Goal: Task Accomplishment & Management: Use online tool/utility

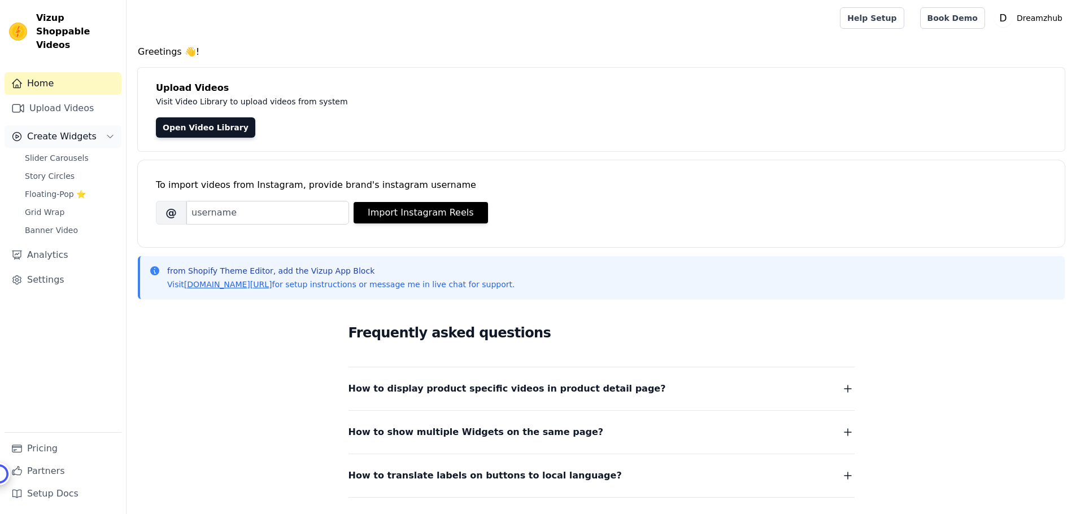
click at [65, 130] on span "Create Widgets" at bounding box center [61, 137] width 69 height 14
click at [107, 132] on icon "Sidebar" at bounding box center [110, 136] width 9 height 9
click at [53, 152] on span "Slider Carousels" at bounding box center [57, 157] width 64 height 11
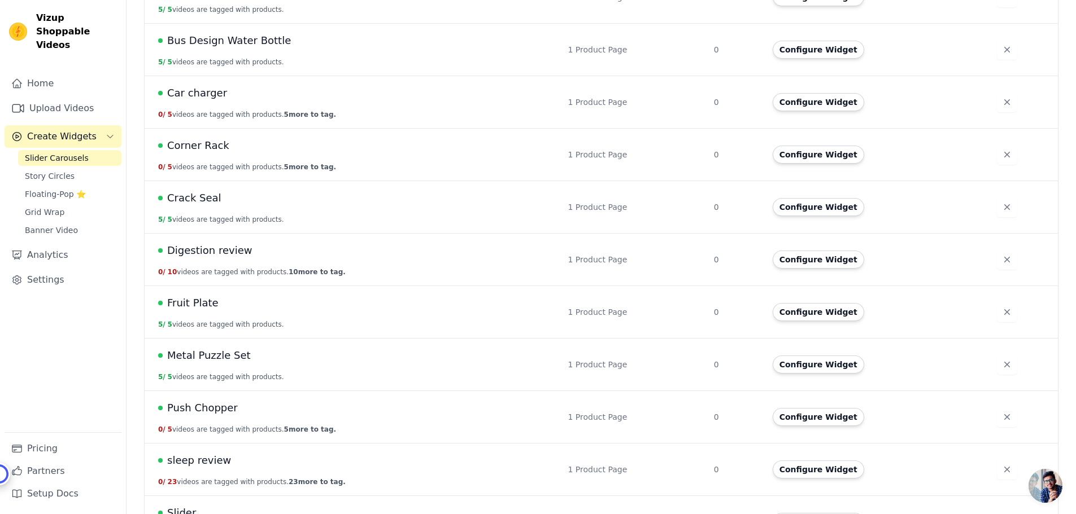
scroll to position [1730, 0]
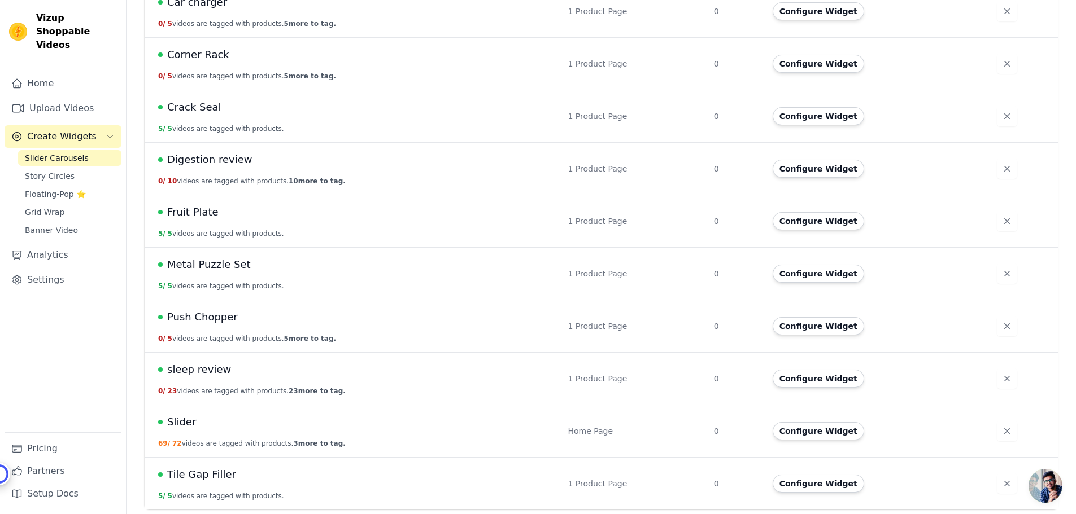
click at [171, 424] on span "Slider" at bounding box center [181, 423] width 29 height 16
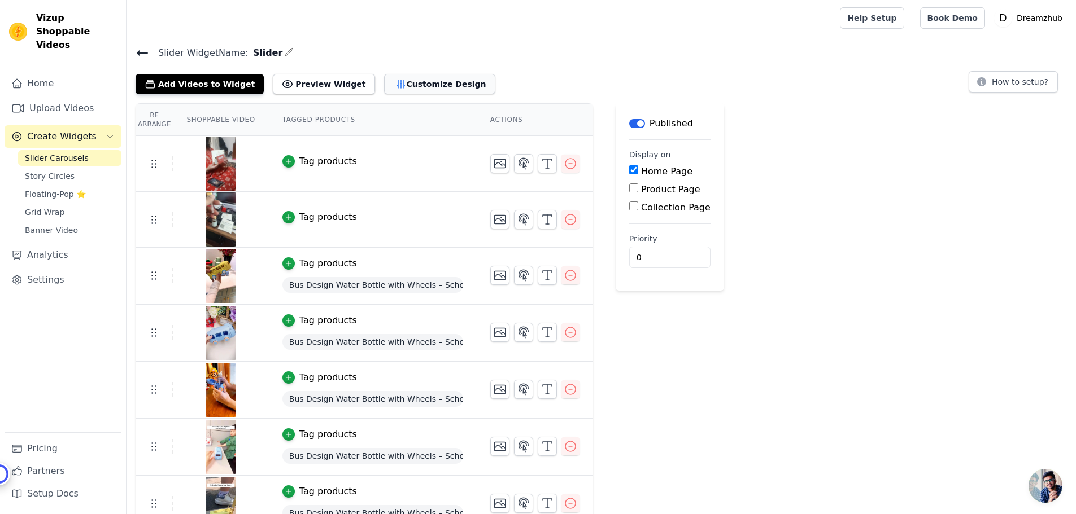
click at [400, 80] on button "Customize Design" at bounding box center [439, 84] width 111 height 20
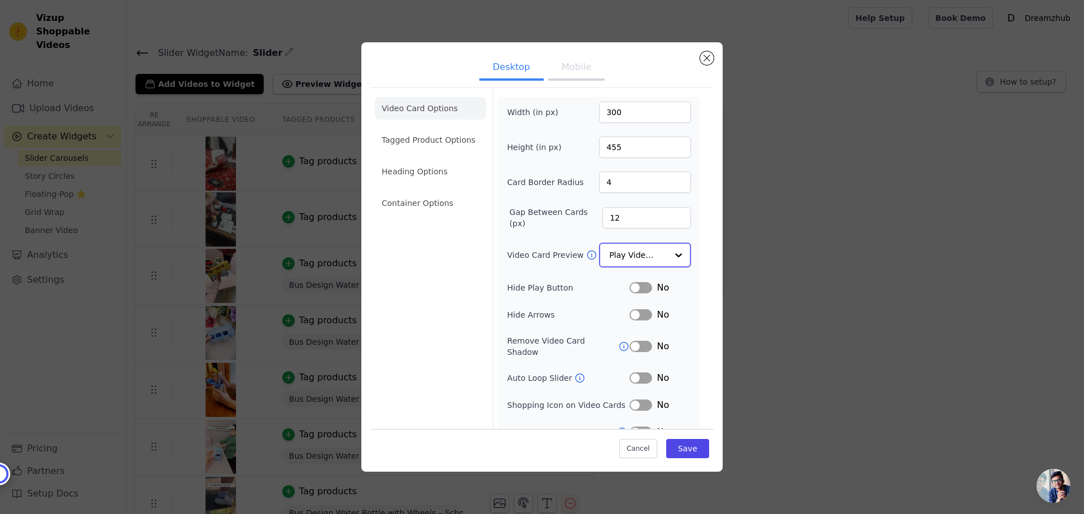
click at [671, 254] on div at bounding box center [679, 255] width 23 height 23
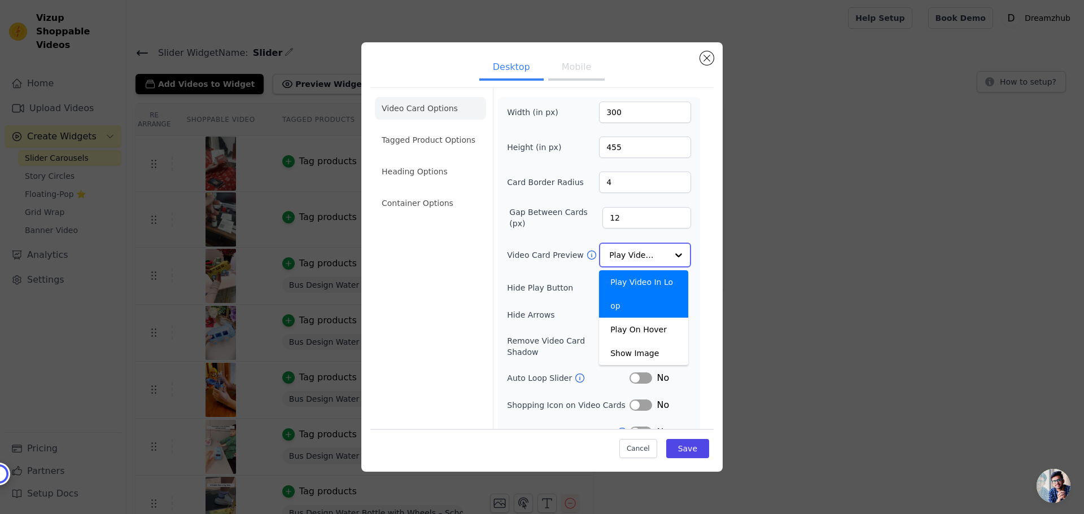
click at [671, 254] on div at bounding box center [679, 255] width 23 height 23
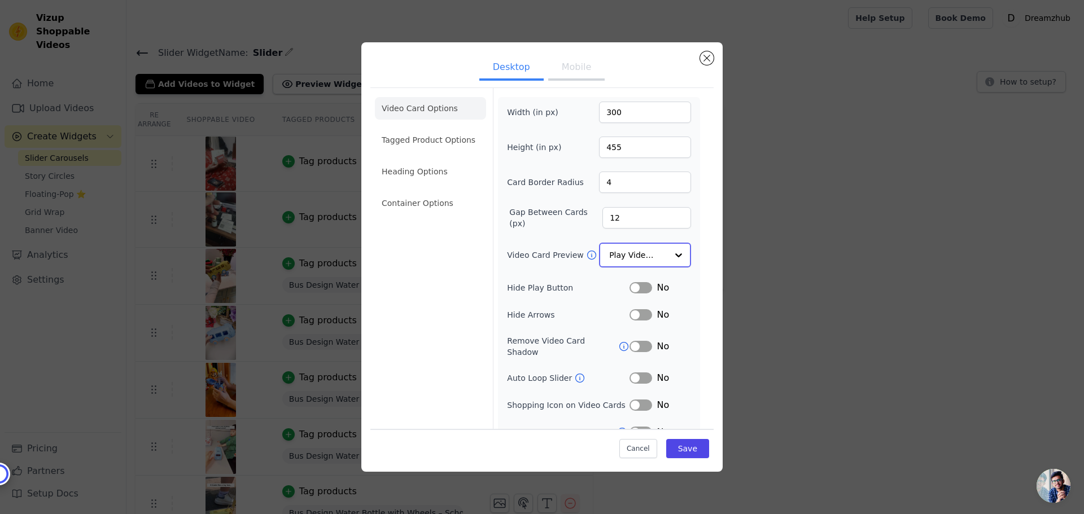
click at [668, 254] on div at bounding box center [679, 255] width 23 height 23
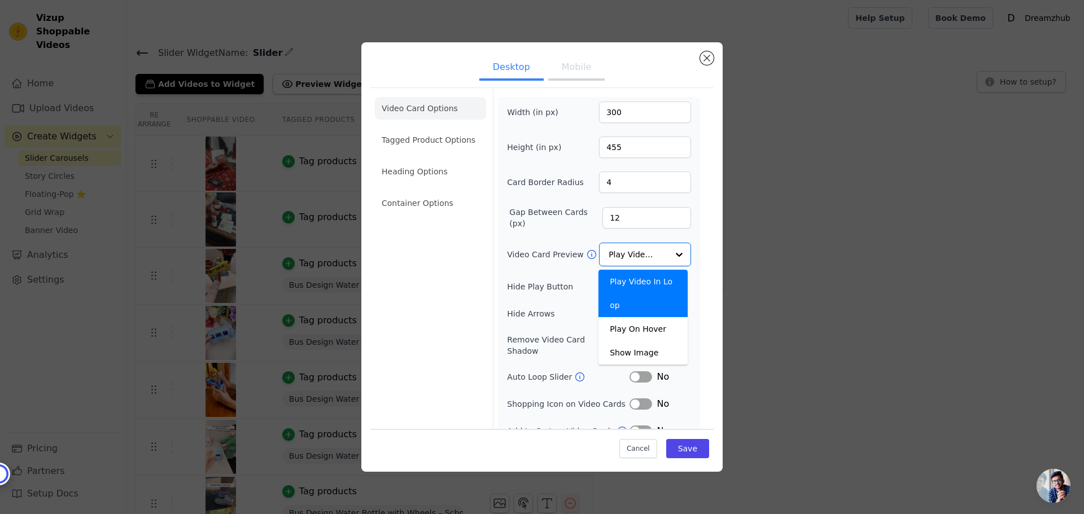
click at [782, 249] on div "Desktop Mobile Video Card Options Tagged Product Options Heading Options Contai…" at bounding box center [542, 257] width 1048 height 466
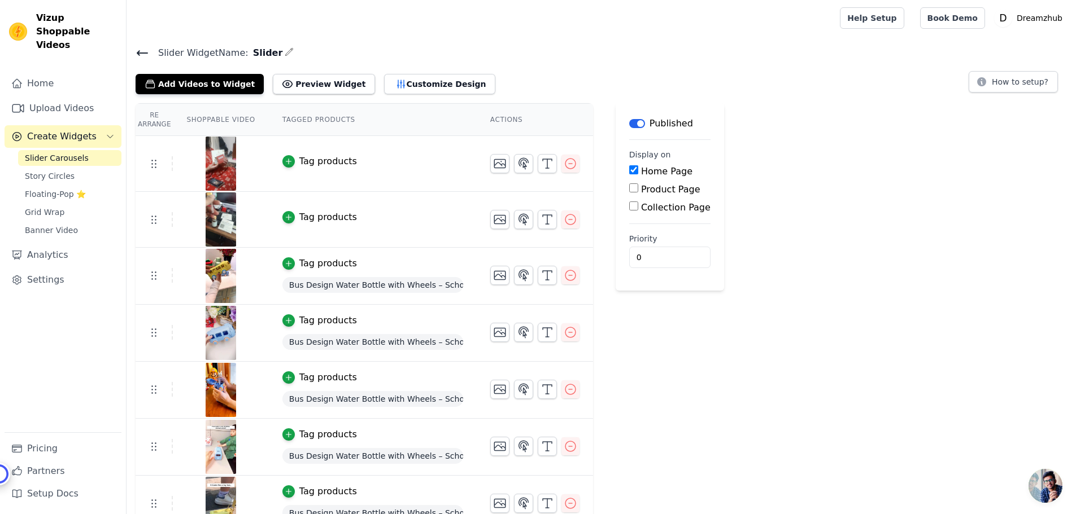
click at [204, 120] on th "Shoppable Video" at bounding box center [220, 120] width 95 height 32
click at [297, 122] on th "Tagged Products" at bounding box center [373, 120] width 208 height 32
click at [294, 84] on button "Preview Widget" at bounding box center [324, 84] width 102 height 20
click at [58, 189] on span "Floating-Pop ⭐" at bounding box center [55, 194] width 61 height 11
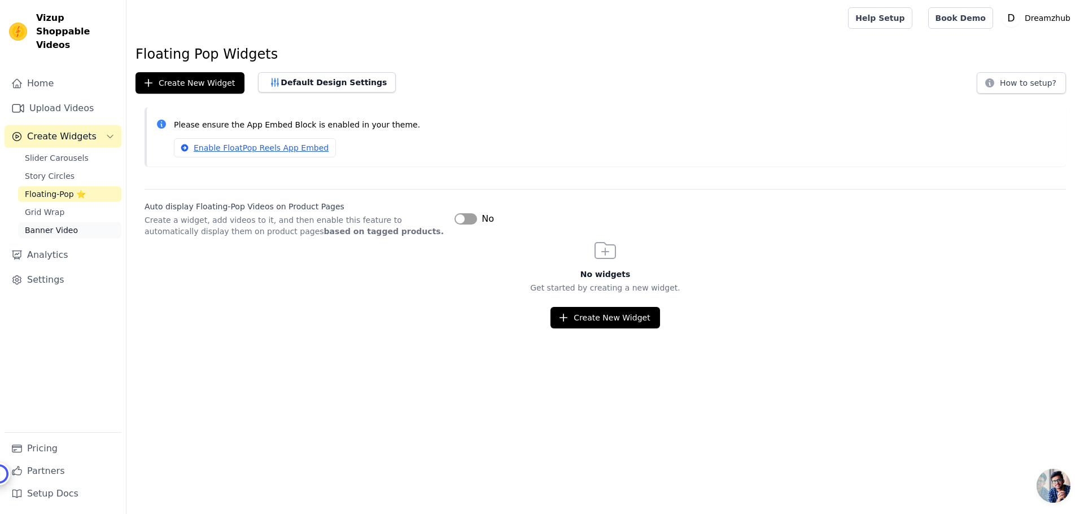
click at [51, 225] on span "Banner Video" at bounding box center [51, 230] width 53 height 11
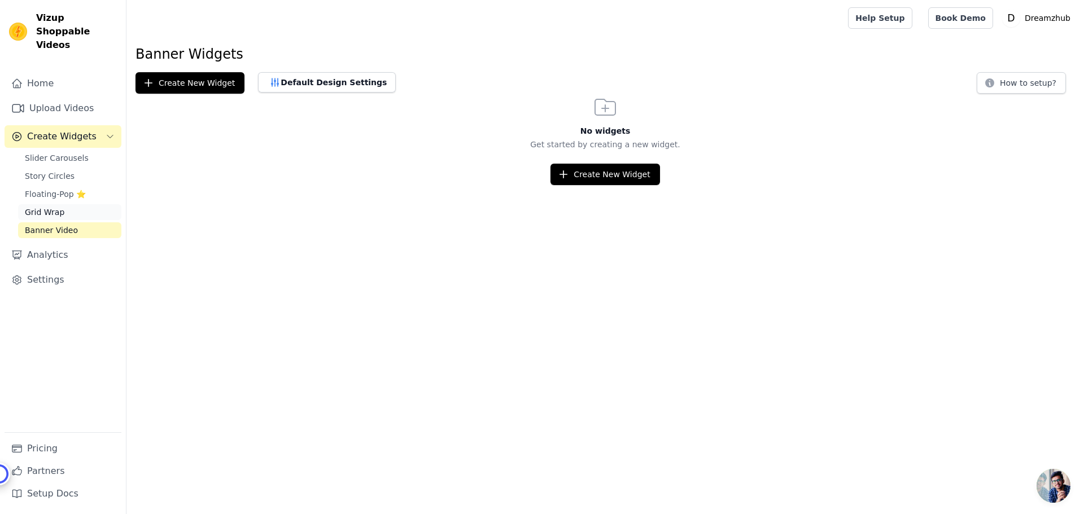
click at [37, 207] on span "Grid Wrap" at bounding box center [45, 212] width 40 height 11
click at [52, 171] on span "Story Circles" at bounding box center [50, 176] width 50 height 11
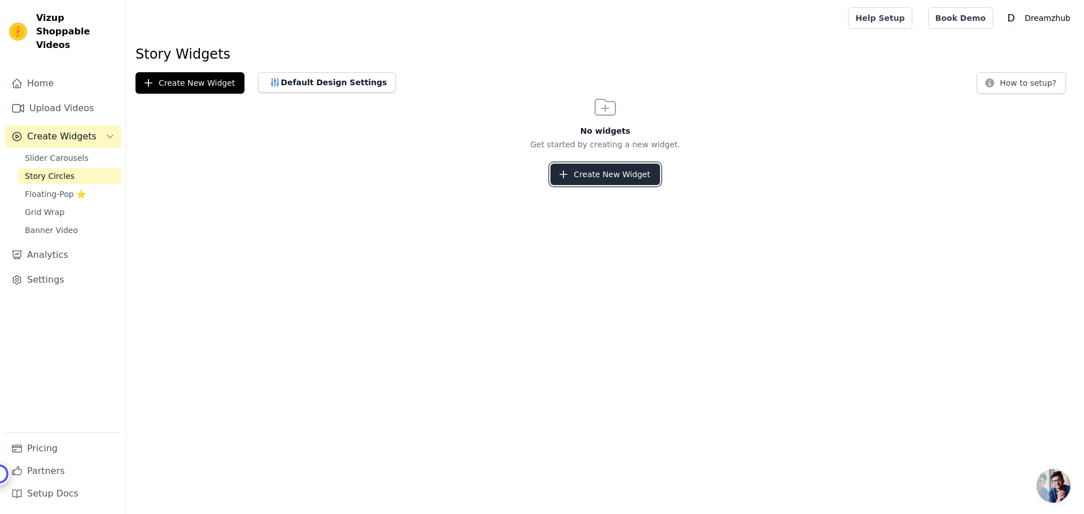
click at [588, 175] on button "Create New Widget" at bounding box center [605, 174] width 109 height 21
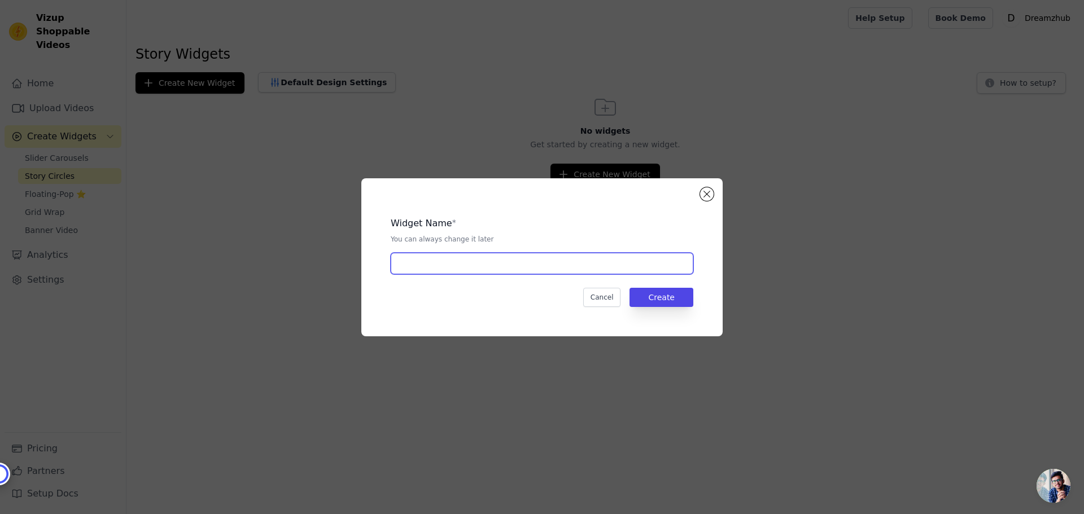
click at [478, 267] on input "text" at bounding box center [542, 263] width 303 height 21
type input "Story"
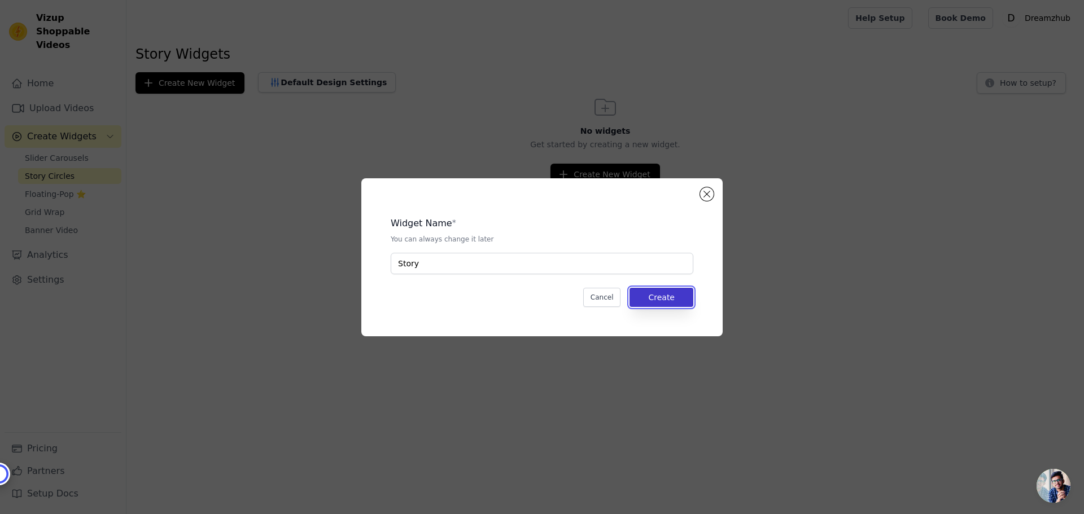
click at [666, 305] on button "Create" at bounding box center [662, 297] width 64 height 19
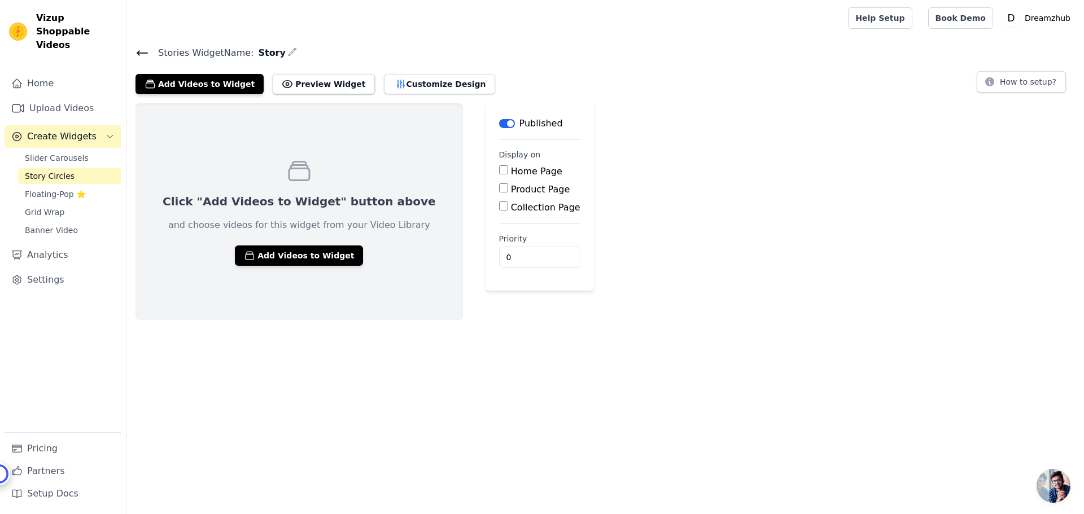
click at [499, 168] on input "Home Page" at bounding box center [503, 169] width 9 height 9
checkbox input "true"
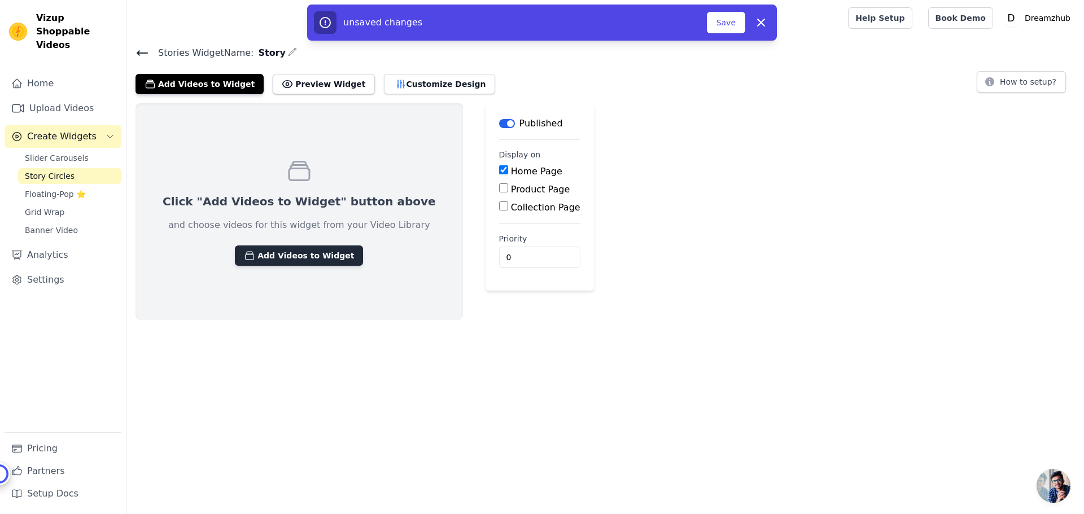
click at [281, 252] on button "Add Videos to Widget" at bounding box center [299, 256] width 128 height 20
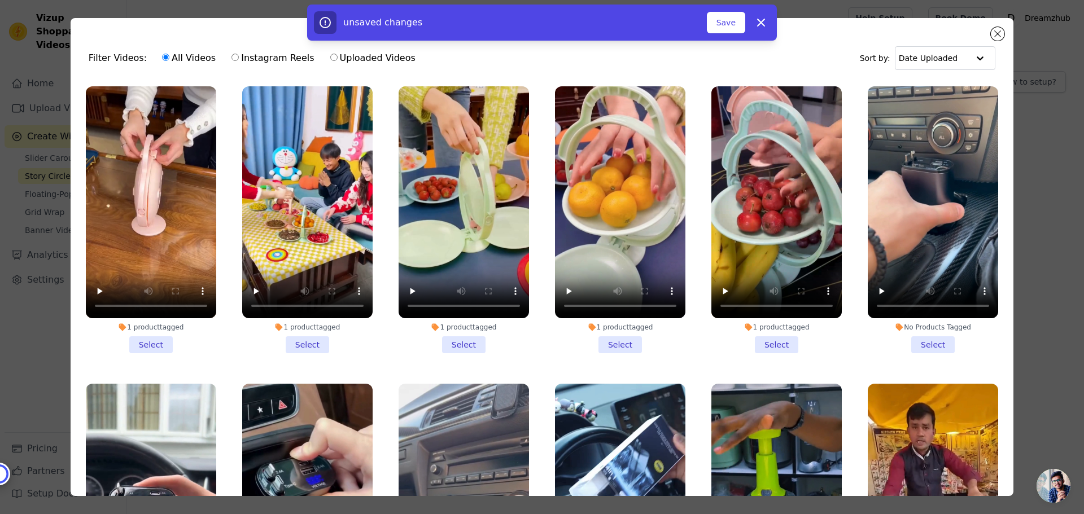
click at [143, 342] on li "1 product tagged Select" at bounding box center [151, 219] width 130 height 267
click at [0, 0] on input "1 product tagged Select" at bounding box center [0, 0] width 0 height 0
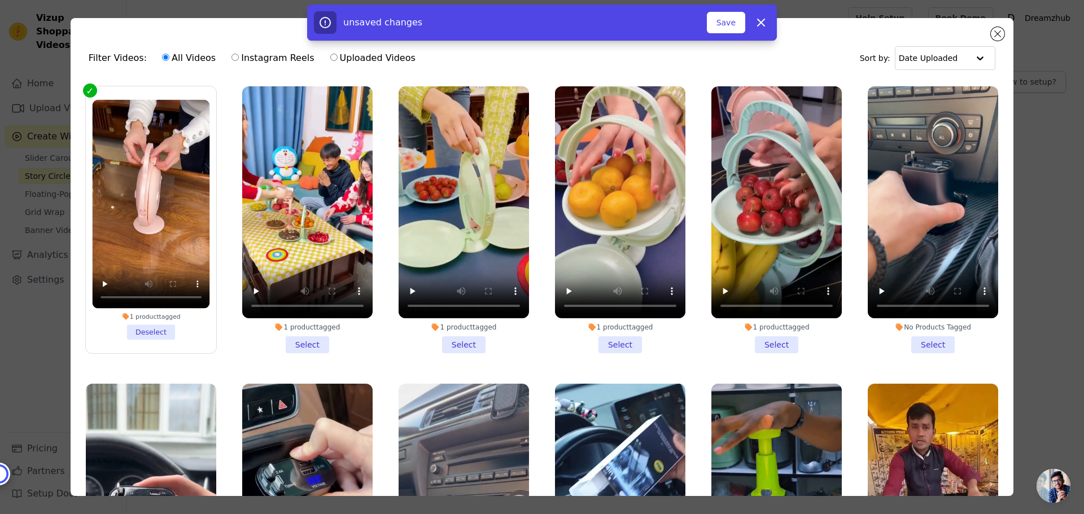
drag, startPoint x: 307, startPoint y: 341, endPoint x: 375, endPoint y: 342, distance: 67.8
click at [308, 341] on li "1 product tagged Select" at bounding box center [307, 219] width 130 height 267
click at [0, 0] on input "1 product tagged Select" at bounding box center [0, 0] width 0 height 0
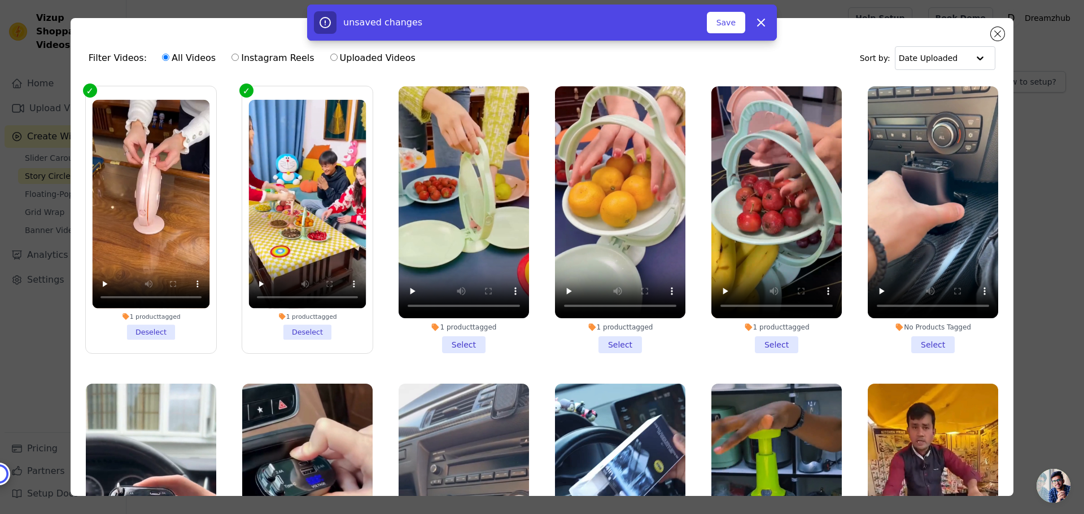
drag, startPoint x: 468, startPoint y: 344, endPoint x: 516, endPoint y: 347, distance: 48.7
click at [468, 344] on li "1 product tagged Select" at bounding box center [464, 219] width 130 height 267
click at [0, 0] on input "1 product tagged Select" at bounding box center [0, 0] width 0 height 0
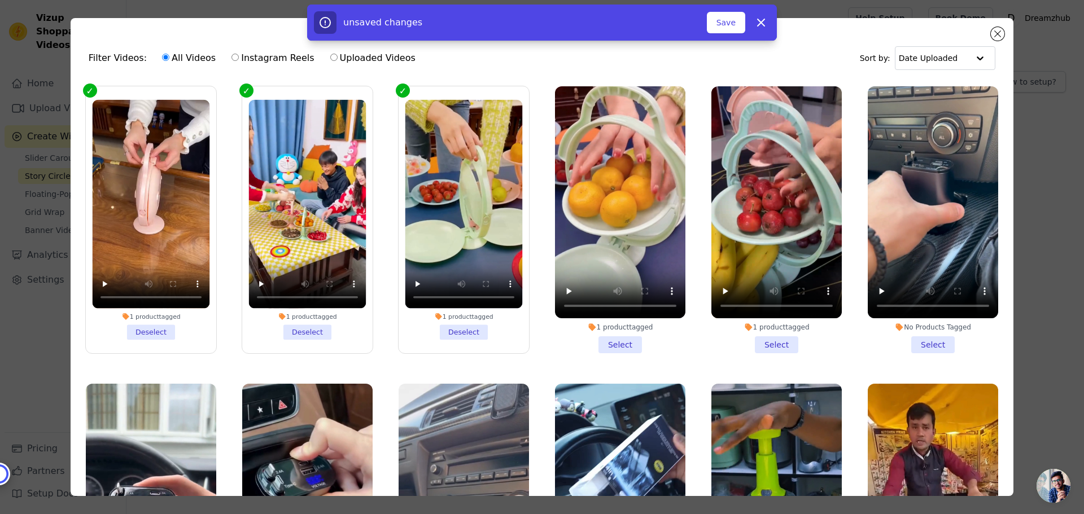
click at [616, 342] on li "1 product tagged Select" at bounding box center [620, 219] width 130 height 267
click at [0, 0] on input "1 product tagged Select" at bounding box center [0, 0] width 0 height 0
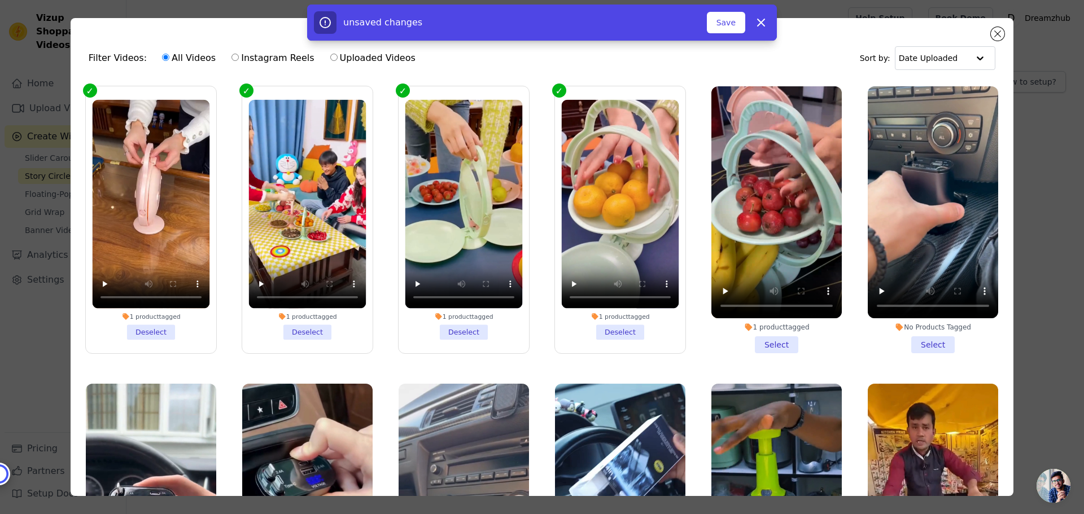
drag, startPoint x: 766, startPoint y: 338, endPoint x: 920, endPoint y: 333, distance: 154.3
click at [767, 338] on li "1 product tagged Select" at bounding box center [777, 219] width 130 height 267
click at [0, 0] on input "1 product tagged Select" at bounding box center [0, 0] width 0 height 0
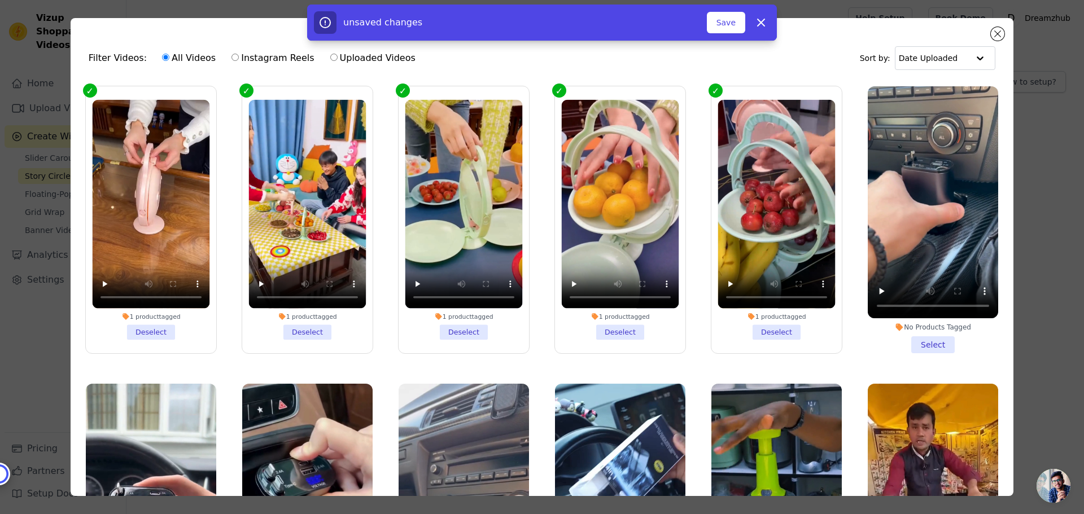
click at [925, 341] on li "No Products Tagged Select" at bounding box center [933, 219] width 130 height 267
click at [0, 0] on input "No Products Tagged Select" at bounding box center [0, 0] width 0 height 0
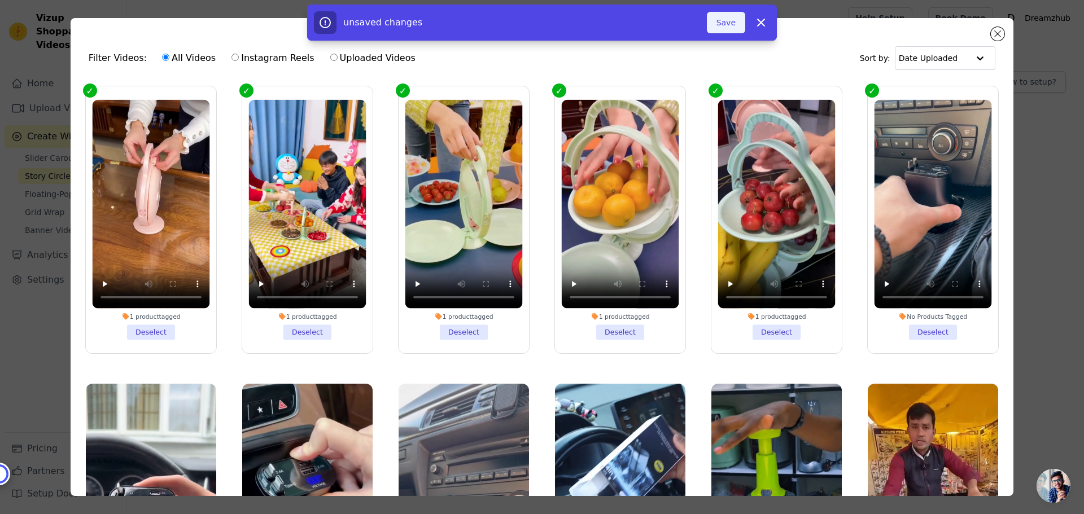
click at [730, 23] on button "Save" at bounding box center [726, 22] width 38 height 21
click at [709, 23] on button "Add To Widget" at bounding box center [708, 22] width 76 height 21
